Goal: Find specific page/section: Find specific page/section

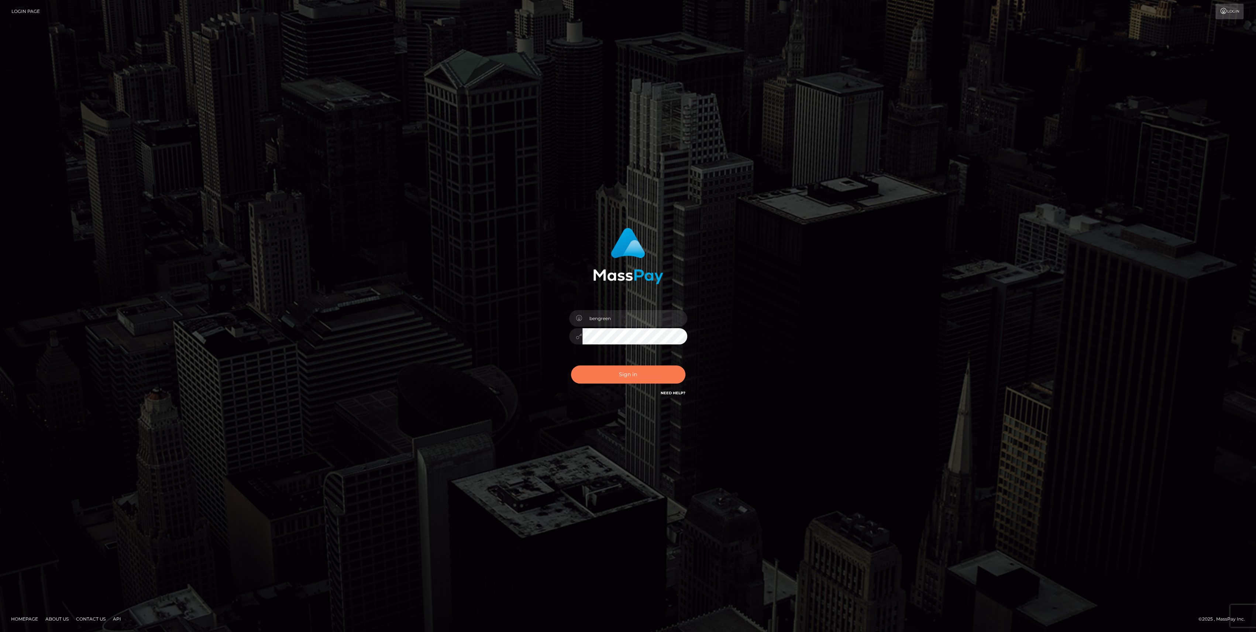
click at [644, 374] on button "Sign in" at bounding box center [628, 374] width 114 height 18
click at [648, 374] on button "Sign in" at bounding box center [628, 374] width 114 height 18
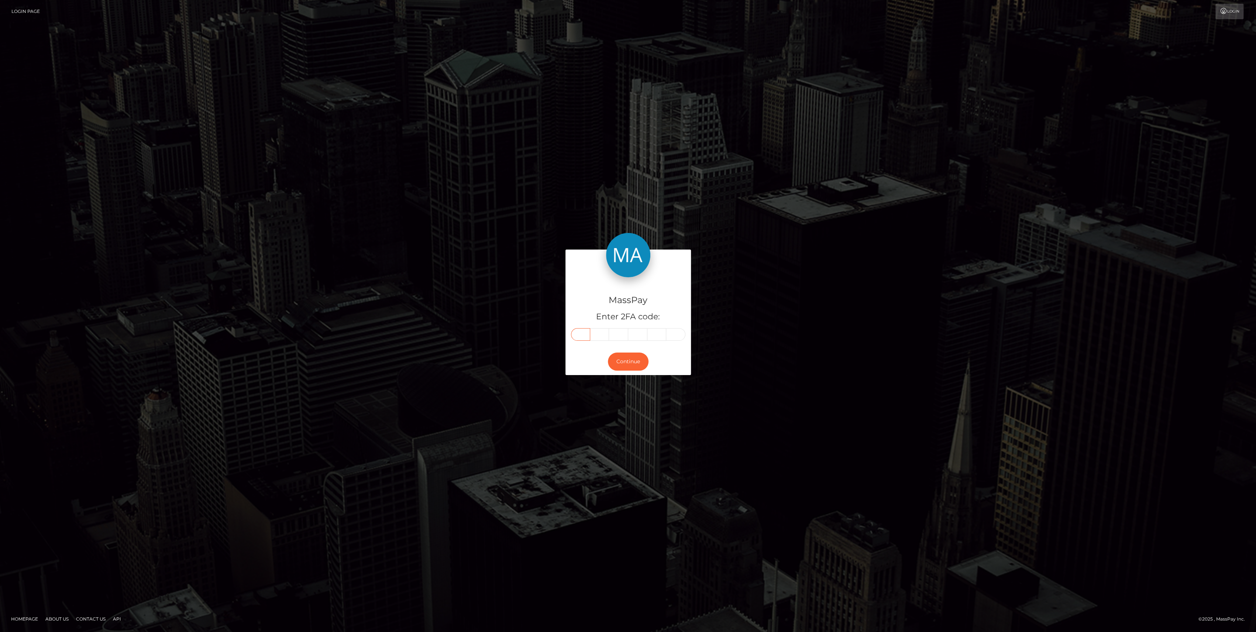
click at [576, 338] on input "text" at bounding box center [580, 334] width 19 height 13
paste input "3"
type input "3"
type input "4"
type input "1"
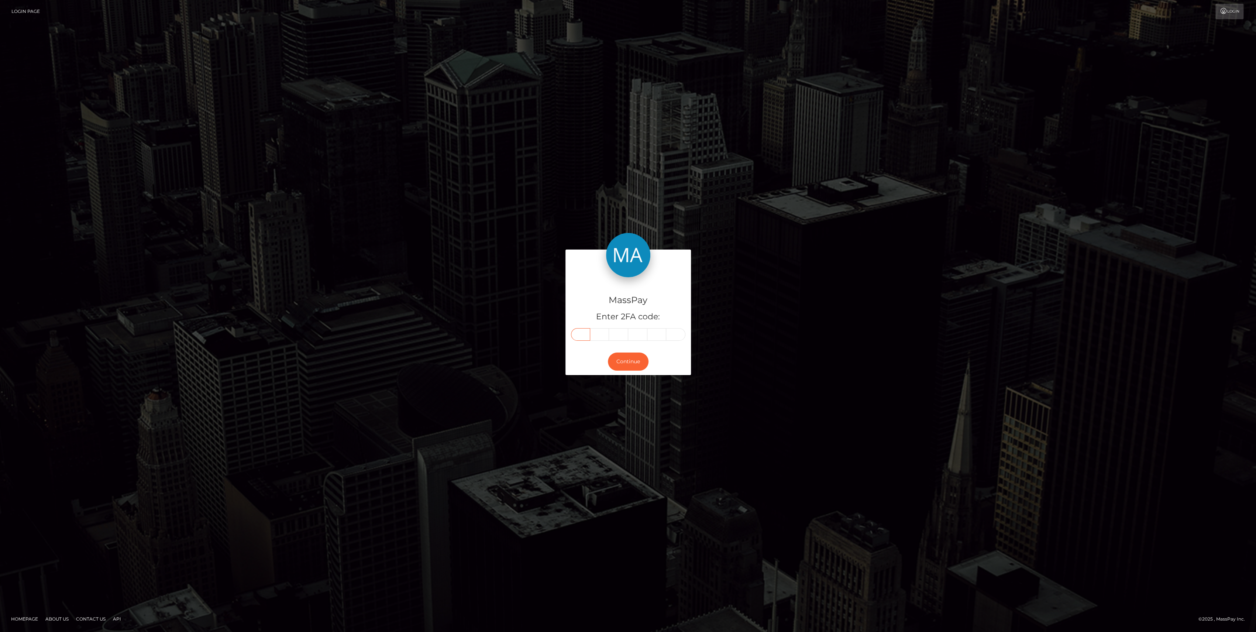
type input "2"
type input "1"
click at [630, 365] on button "Continue" at bounding box center [628, 361] width 41 height 18
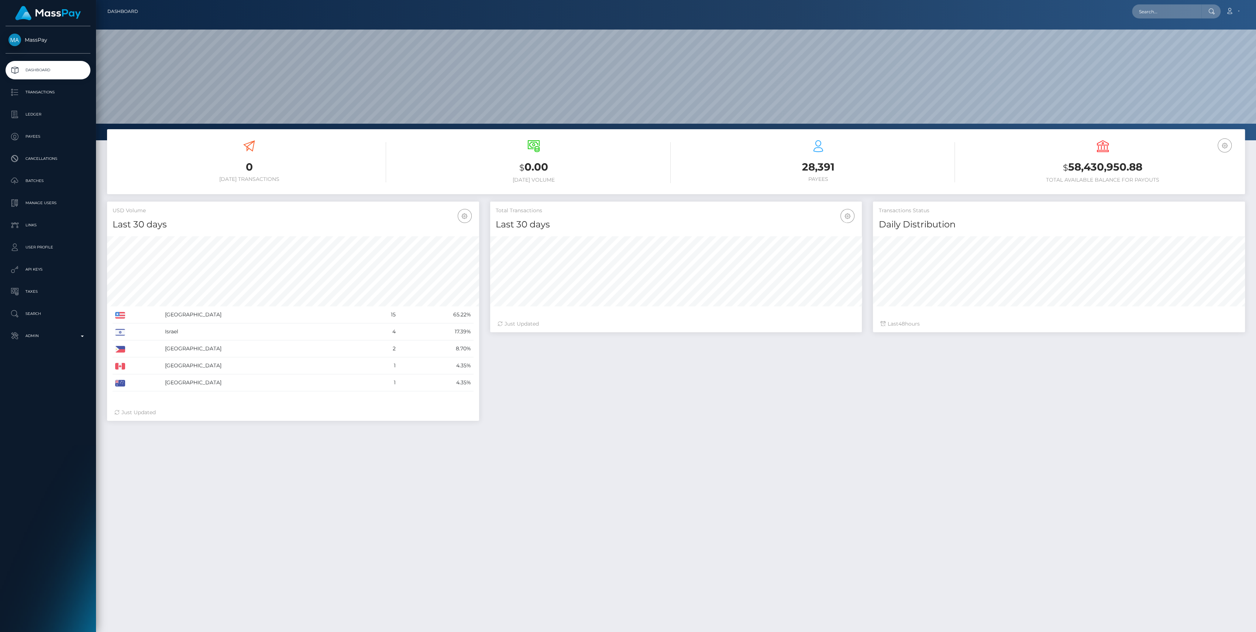
scroll to position [130, 372]
click at [48, 334] on p "Admin" at bounding box center [47, 335] width 79 height 11
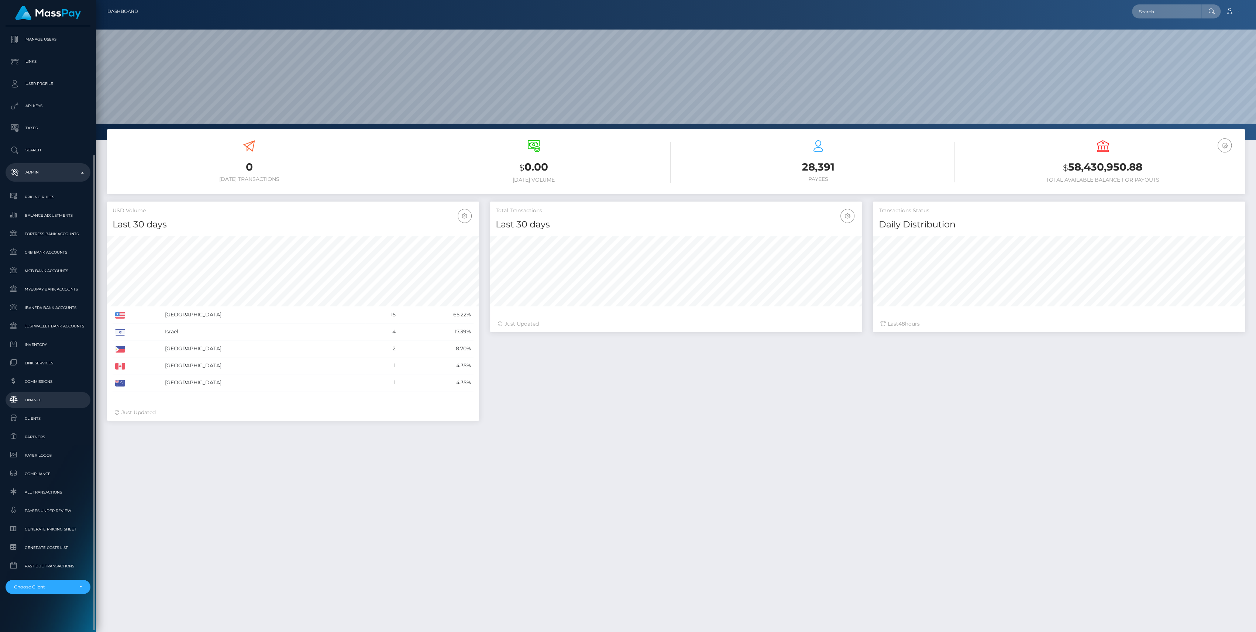
click at [37, 403] on span "Finance" at bounding box center [47, 400] width 79 height 8
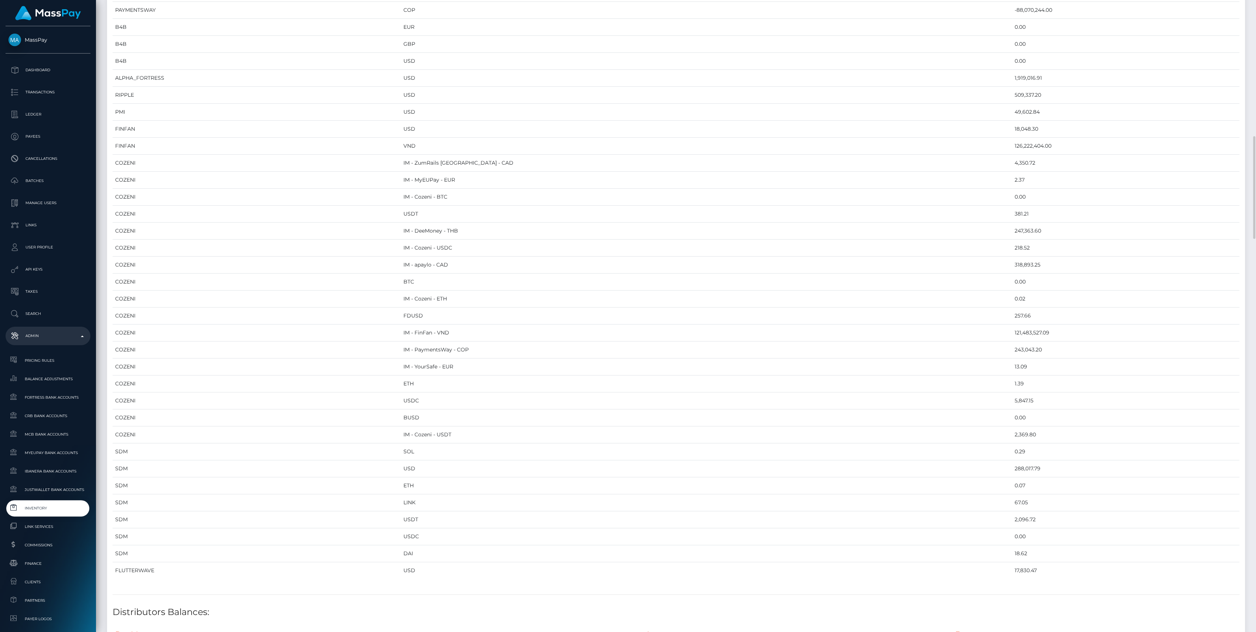
scroll to position [1033, 0]
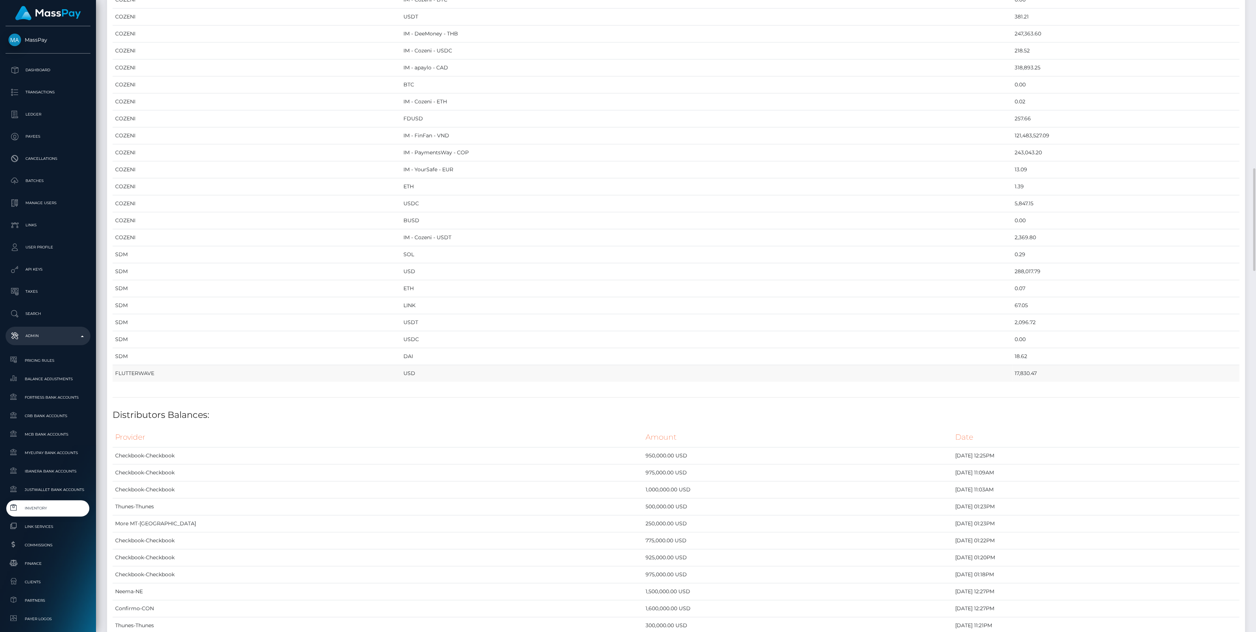
drag, startPoint x: 116, startPoint y: 80, endPoint x: 991, endPoint y: 376, distance: 924.3
copy table "Provider Currency Balance MYEUPAY EUR 745,430.65 MYEUPAY GBP 0.00 CHECKBOOK Pre…"
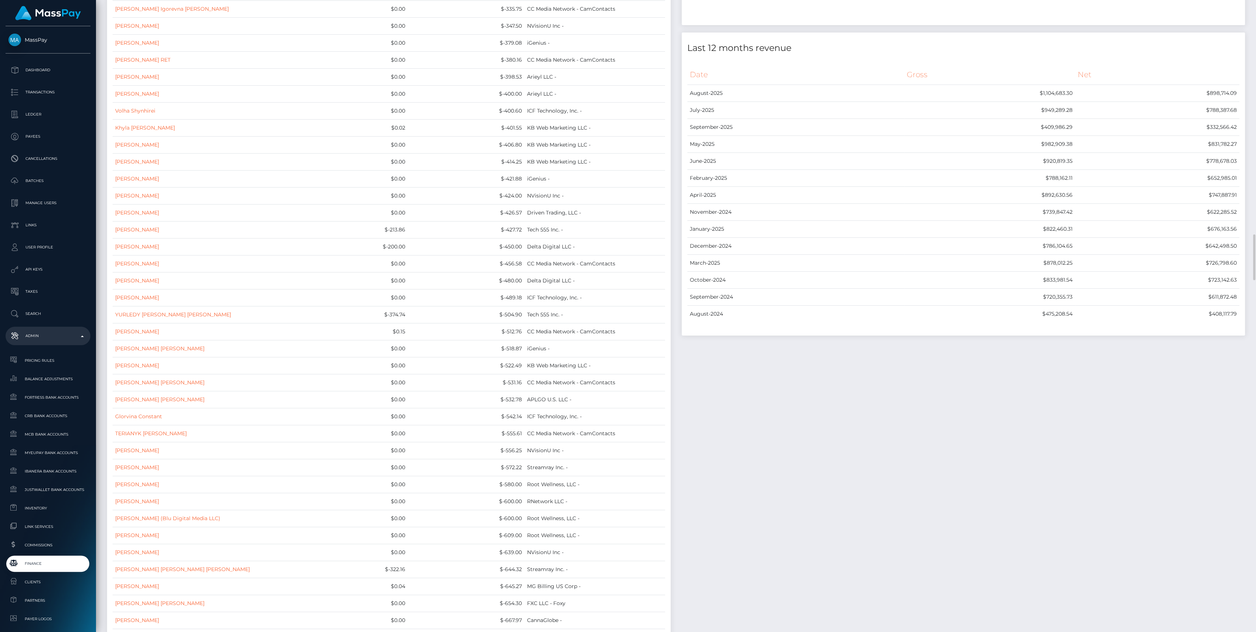
scroll to position [5856, 0]
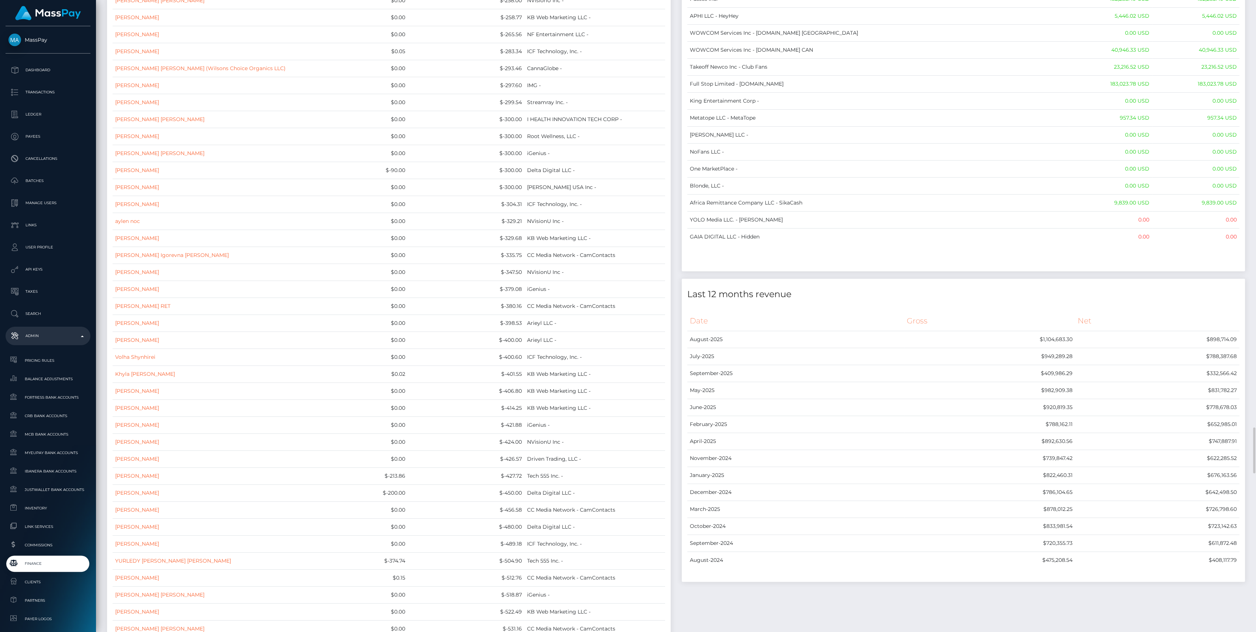
drag, startPoint x: 690, startPoint y: 81, endPoint x: 1243, endPoint y: 218, distance: 569.5
copy table
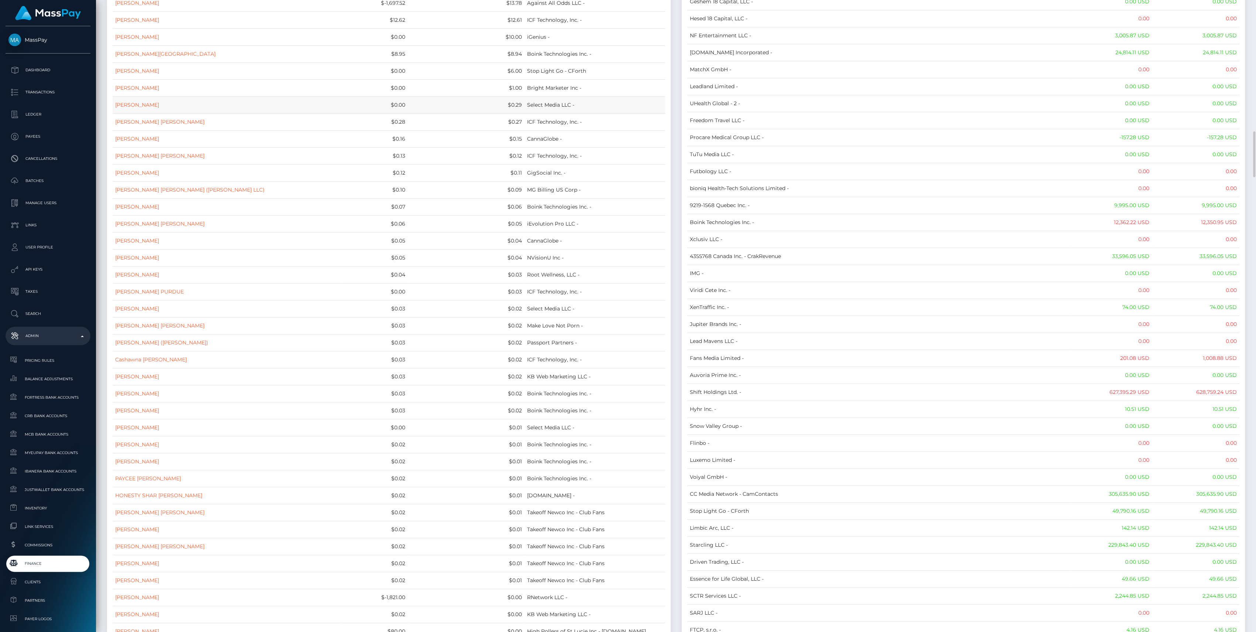
scroll to position [0, 0]
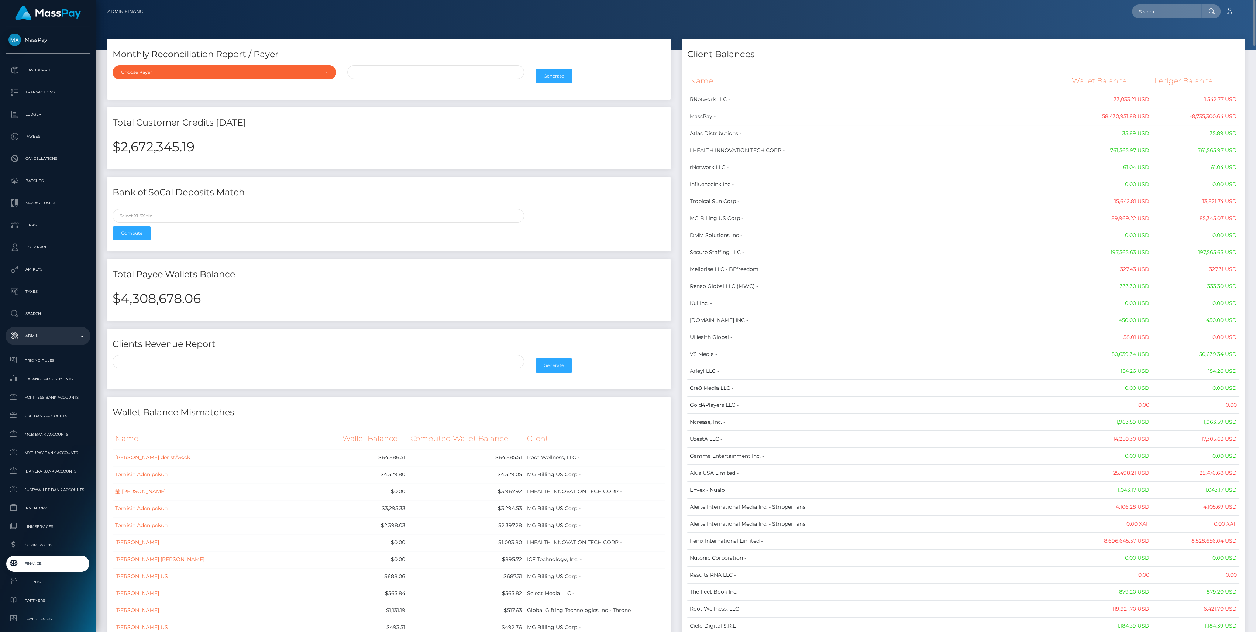
click at [155, 289] on div "$4,308,678.06" at bounding box center [389, 303] width 564 height 36
copy h2 "4,308,678.06"
